Goal: Transaction & Acquisition: Book appointment/travel/reservation

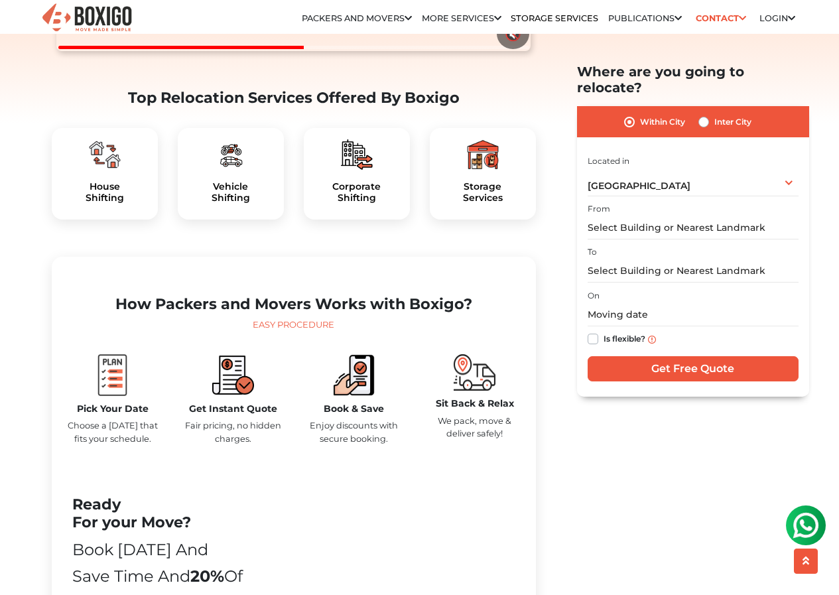
scroll to position [398, 0]
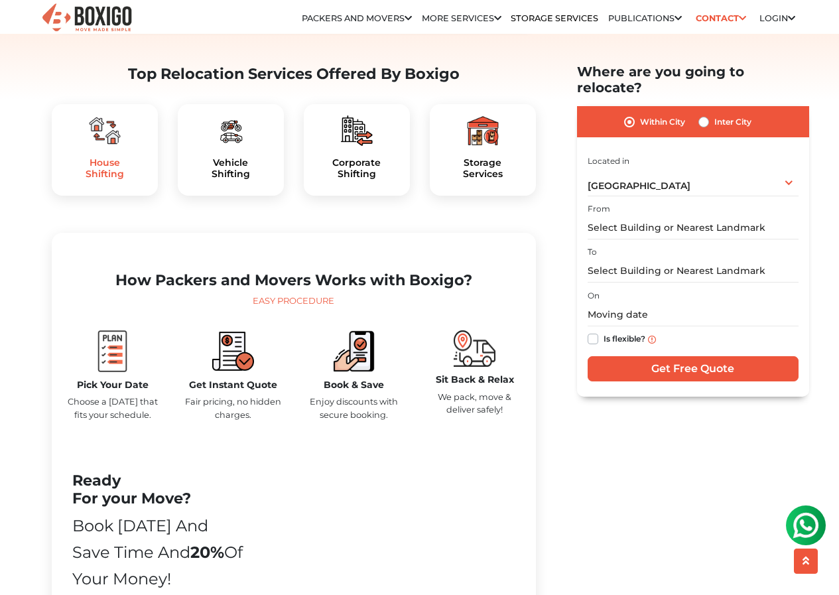
click at [129, 180] on h5 "House Shifting" at bounding box center [104, 168] width 85 height 23
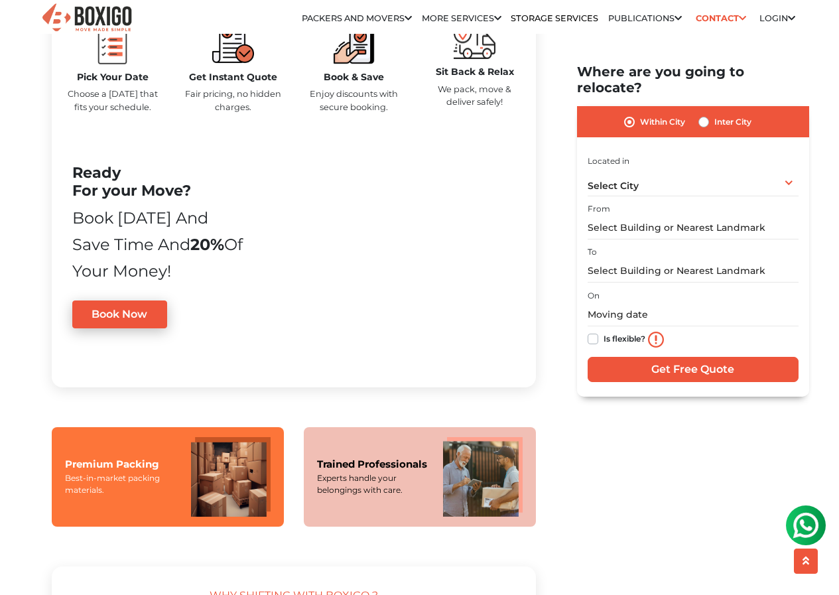
scroll to position [730, 0]
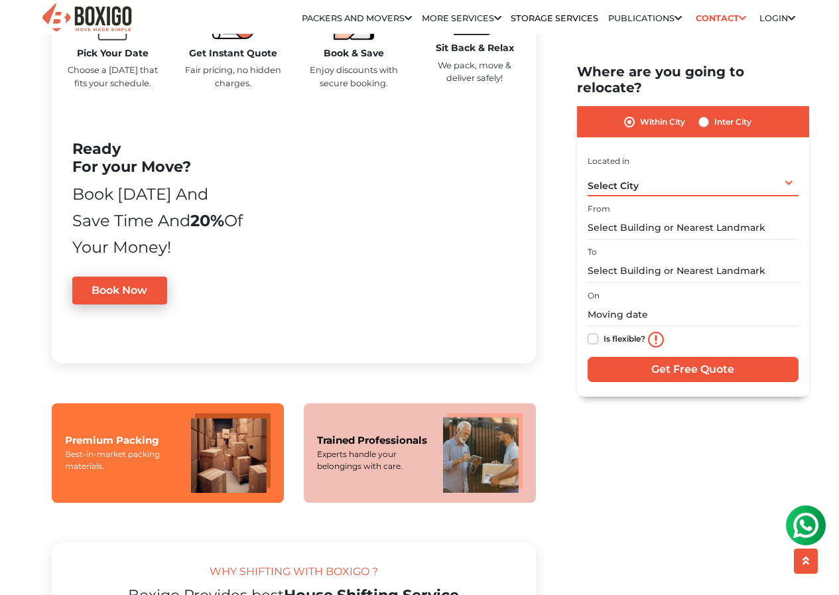
click at [698, 168] on div "Select City Select City Bangalore Bengaluru Bhopal Bhubaneswar Chennai Coimbato…" at bounding box center [693, 182] width 211 height 28
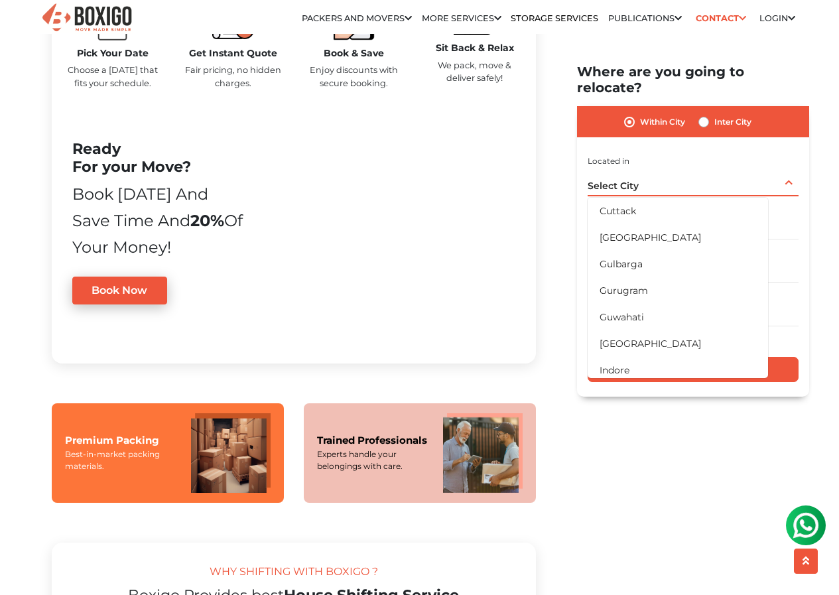
scroll to position [199, 0]
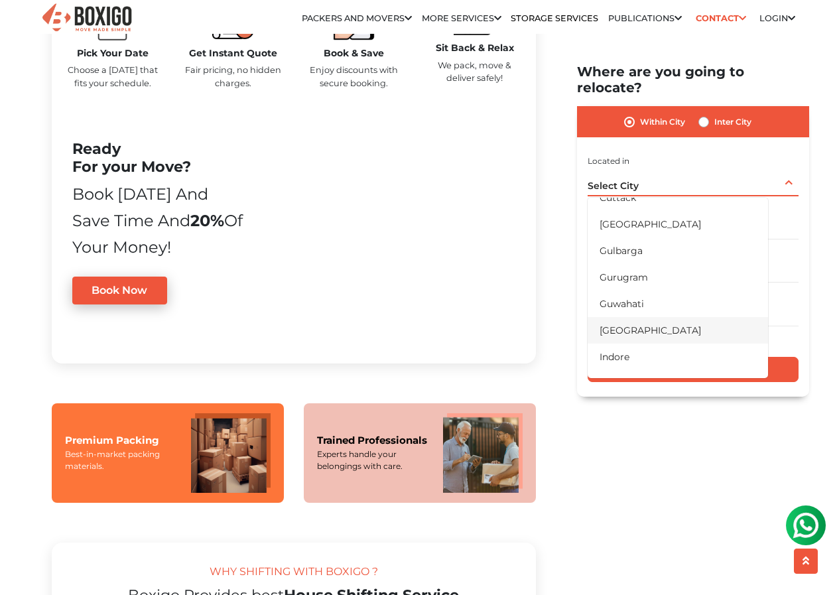
click at [626, 316] on li "[GEOGRAPHIC_DATA]" at bounding box center [678, 329] width 180 height 27
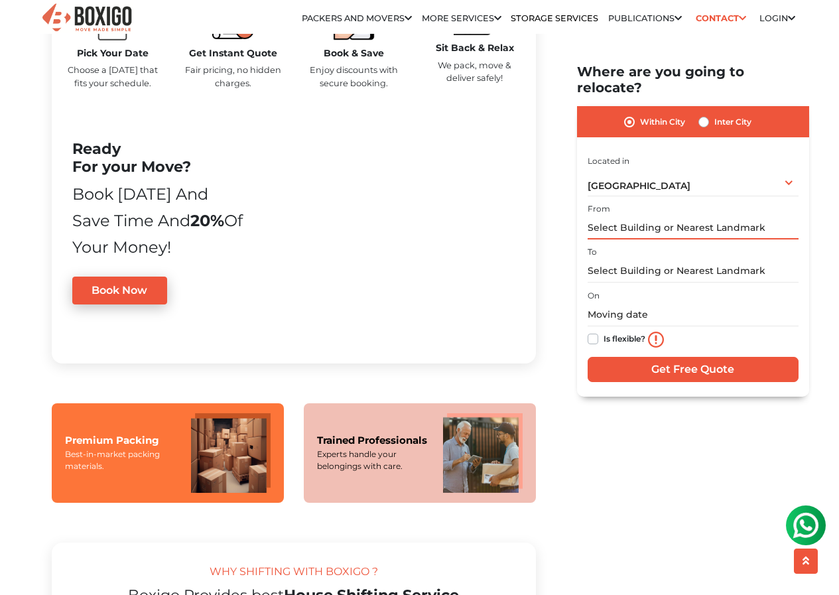
click at [625, 216] on input "text" at bounding box center [693, 227] width 211 height 23
type input "s"
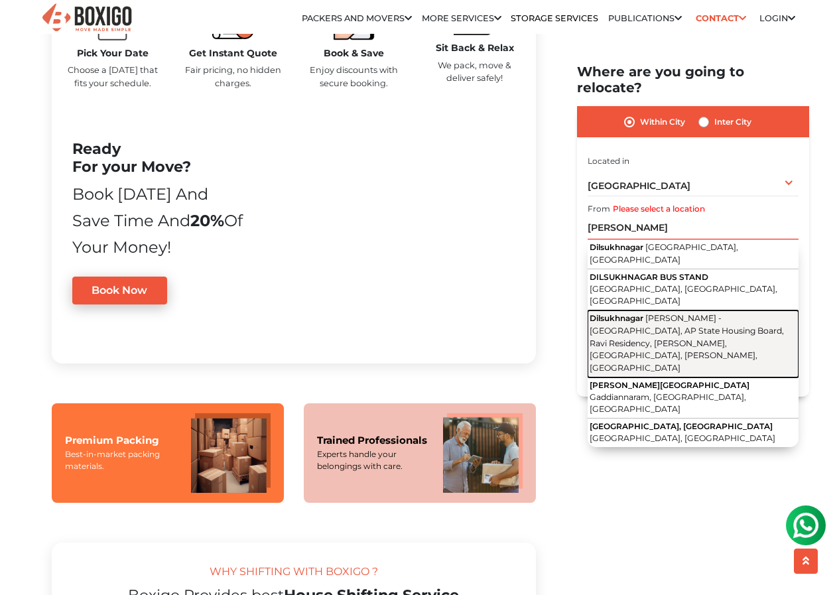
click at [641, 313] on span "Mellacheruvu - Cement Factory Road, AP State Housing Board, Ravi Residency, Kri…" at bounding box center [687, 342] width 194 height 59
type input "Dilsukhnagar, Mellacheruvu - Cement Factory Road, AP State Housing Board, Ravi …"
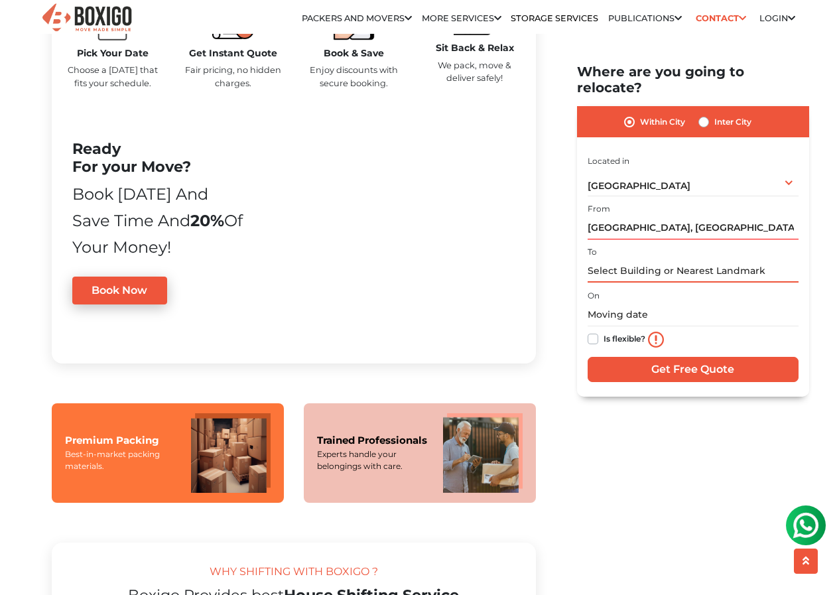
click at [628, 259] on input "text" at bounding box center [693, 270] width 211 height 23
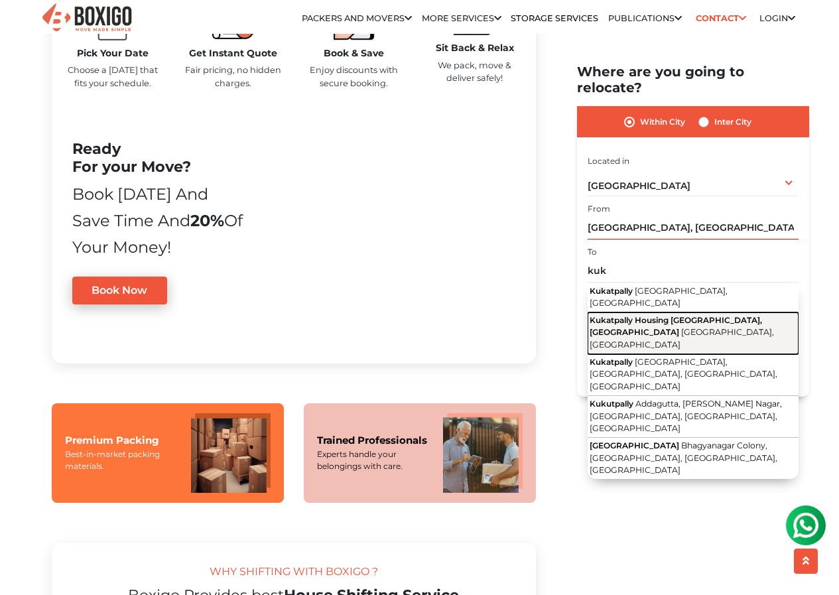
click at [643, 315] on span "Kukatpally Housing Board Colony, Kukatpally" at bounding box center [676, 326] width 172 height 22
type input "Kukatpally Housing Board Colony, Kukatpally, Hyderabad, Telangana"
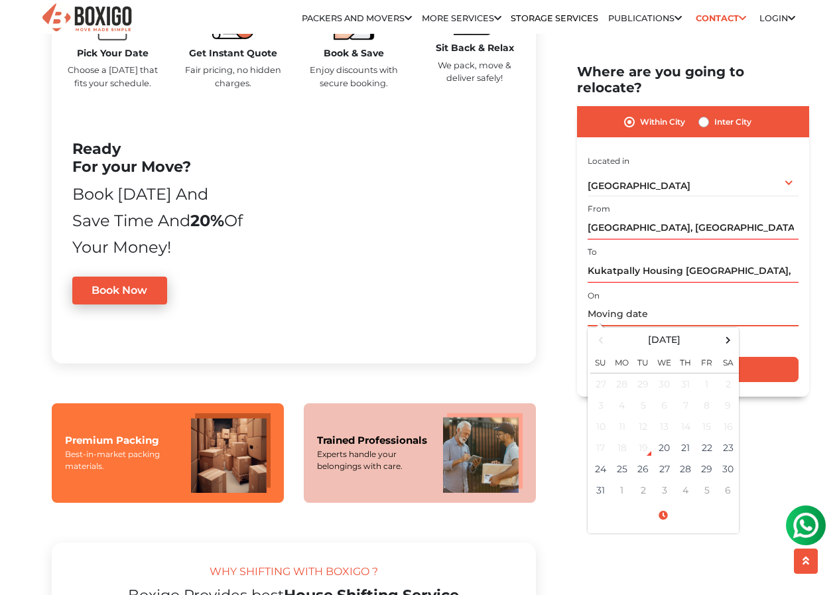
click at [617, 304] on input "text" at bounding box center [693, 314] width 211 height 23
click at [593, 480] on td "31" at bounding box center [600, 490] width 21 height 21
type input "08/31/2025 12:00 AM"
click at [780, 332] on div "Is flexible?" at bounding box center [693, 339] width 211 height 27
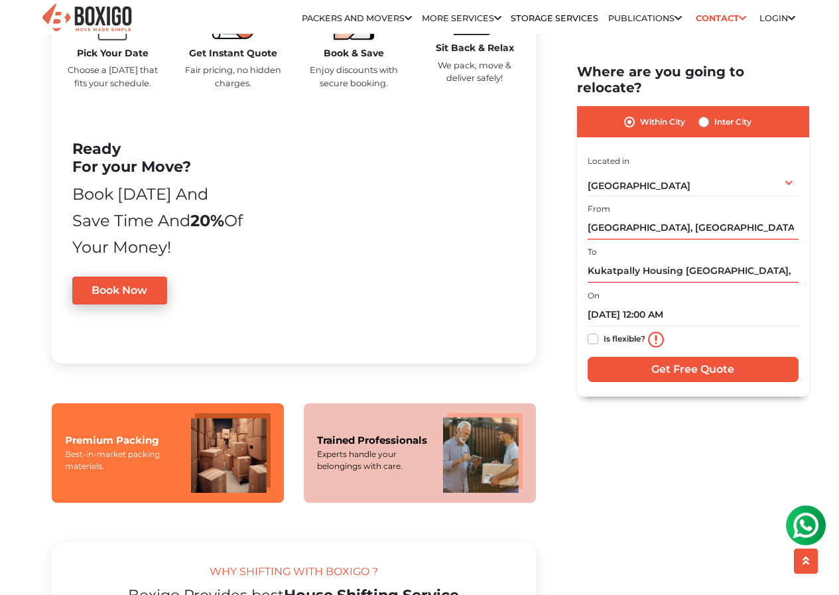
click at [604, 331] on label "Is flexible?" at bounding box center [625, 338] width 42 height 14
click at [593, 331] on input "Is flexible?" at bounding box center [593, 337] width 11 height 13
checkbox input "true"
click at [688, 357] on input "Get Free Quote" at bounding box center [693, 369] width 211 height 25
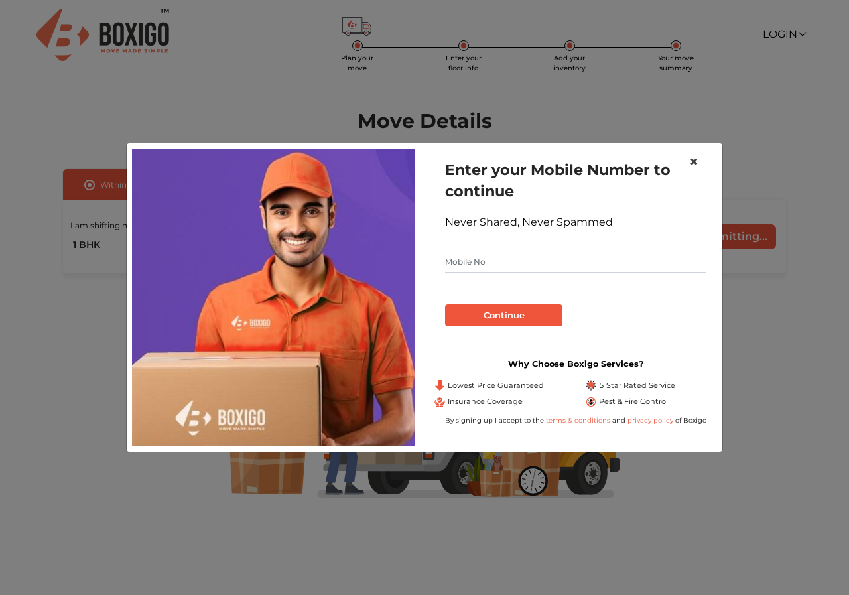
click at [697, 160] on span "×" at bounding box center [693, 161] width 9 height 19
